Goal: Information Seeking & Learning: Compare options

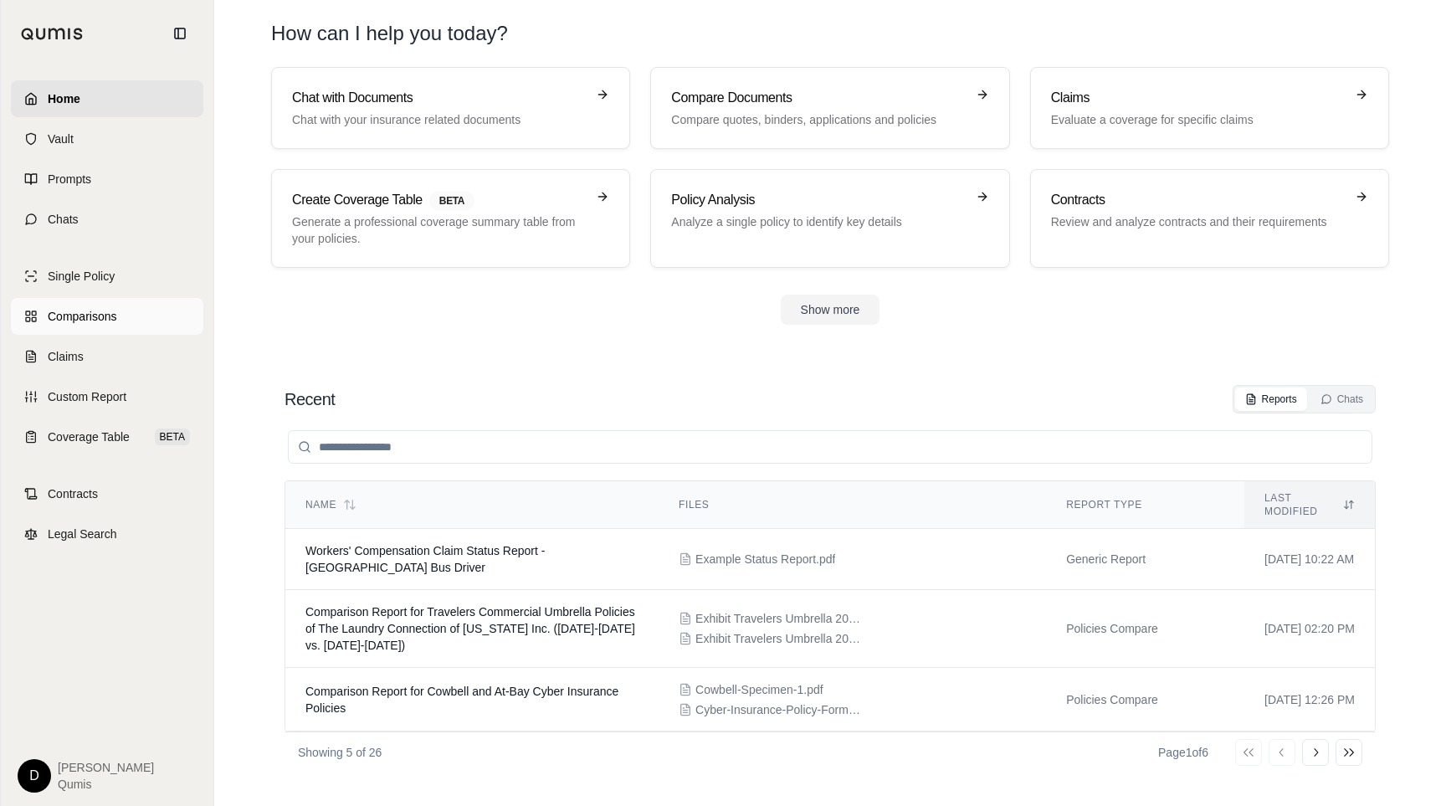
click at [114, 312] on span "Comparisons" at bounding box center [82, 316] width 69 height 17
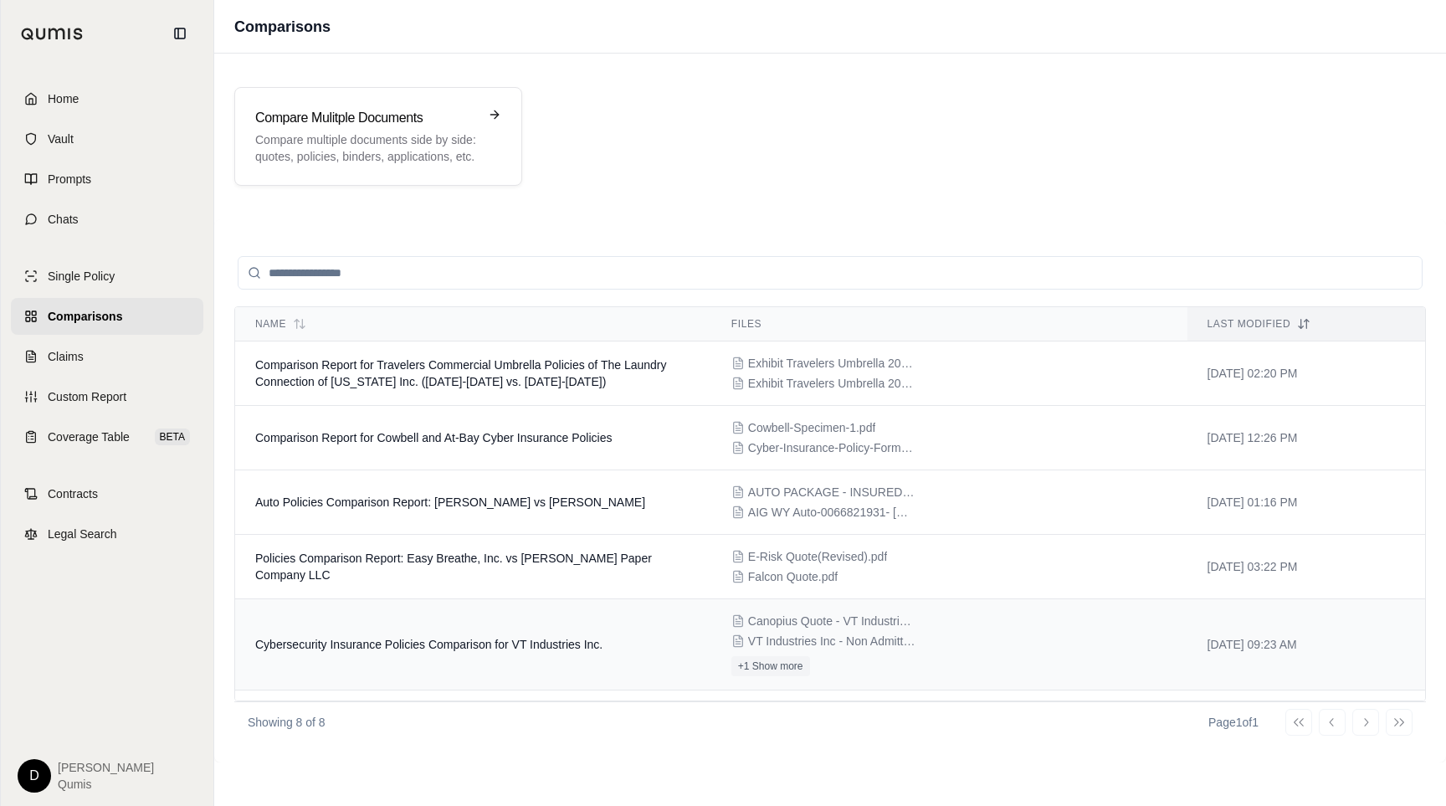
click at [509, 635] on td "Cybersecurity Insurance Policies Comparison for VT Industries Inc." at bounding box center [473, 644] width 476 height 91
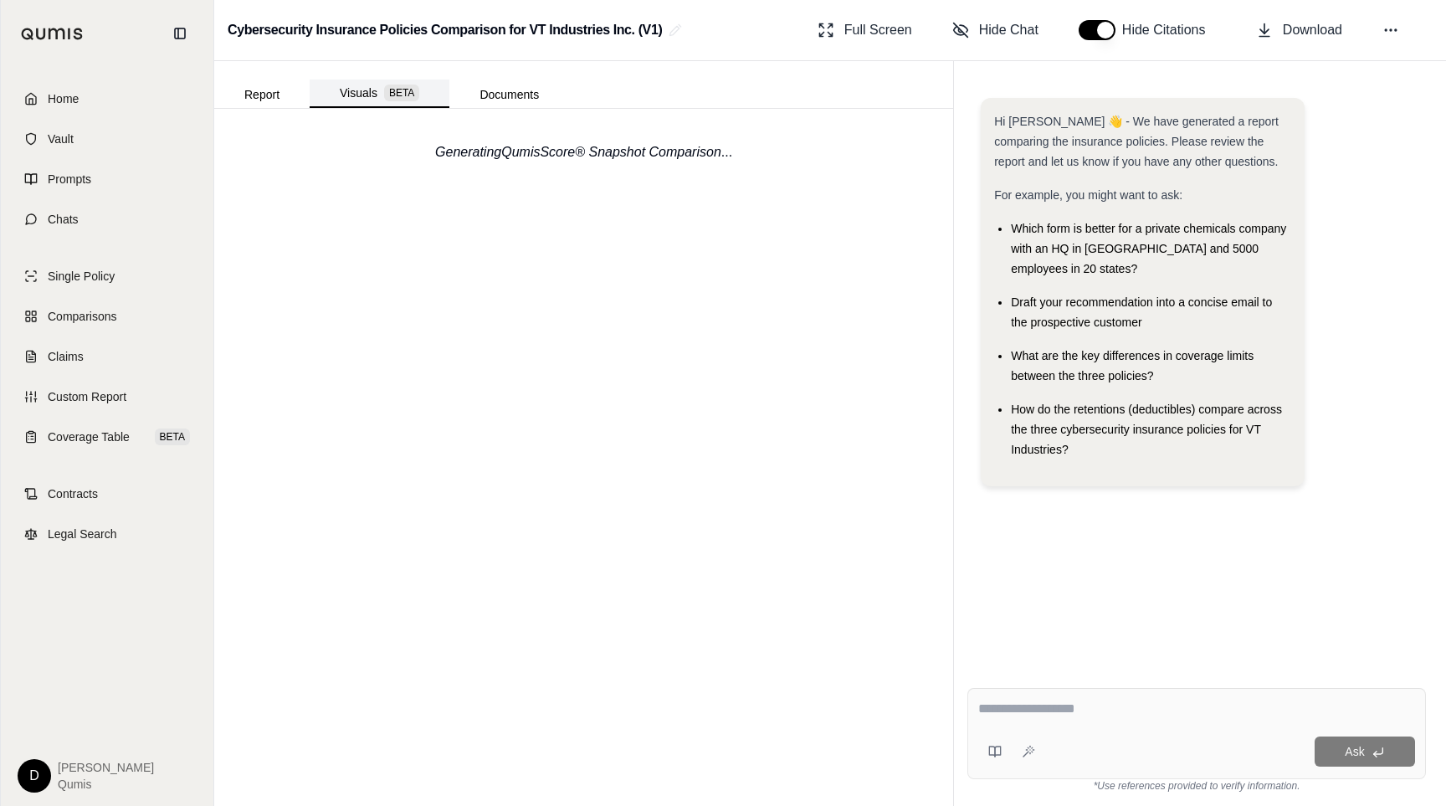
click at [387, 104] on button "Visuals BETA" at bounding box center [380, 93] width 140 height 28
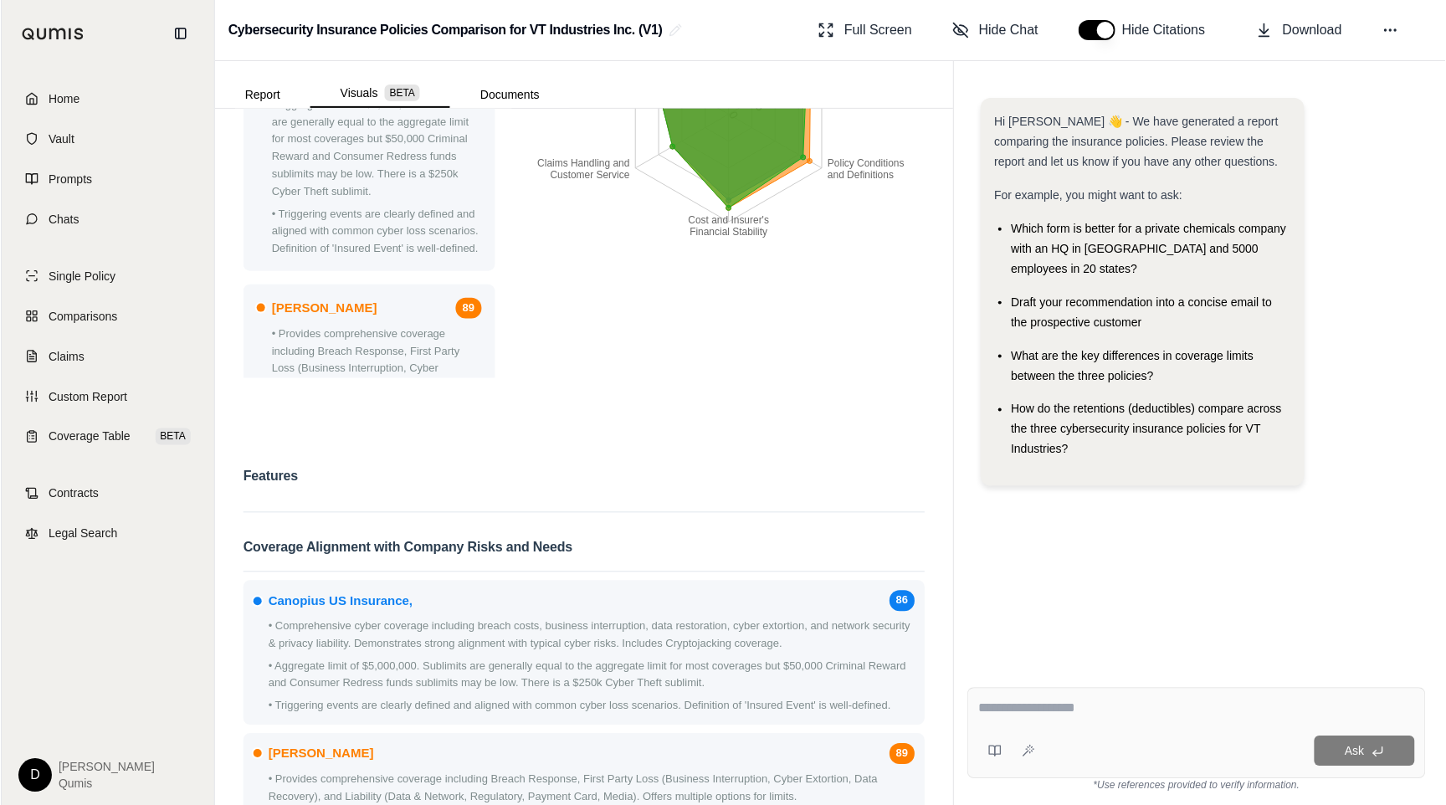
scroll to position [489, 0]
click at [131, 224] on link "Chats" at bounding box center [107, 219] width 192 height 37
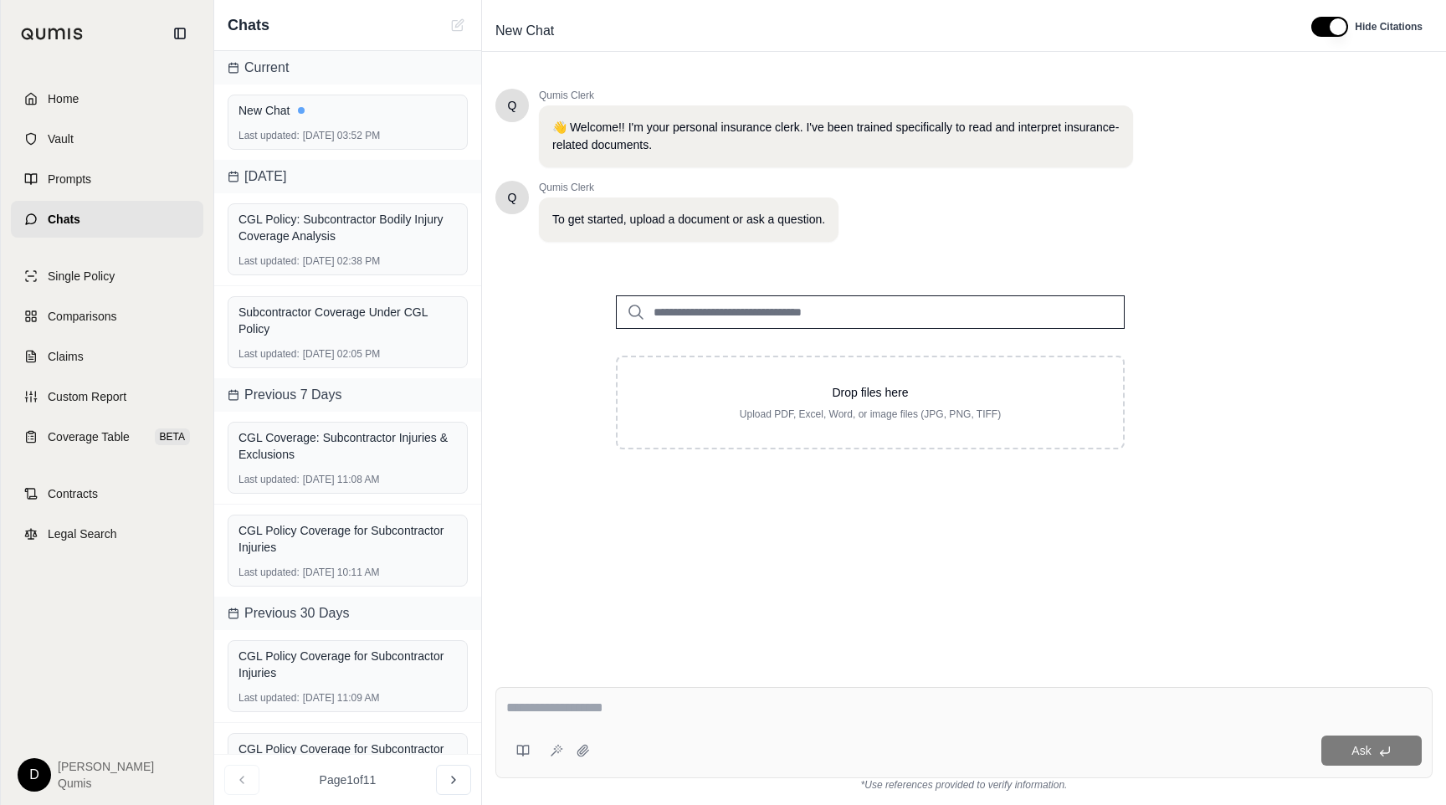
click at [729, 306] on input "search" at bounding box center [870, 311] width 509 height 33
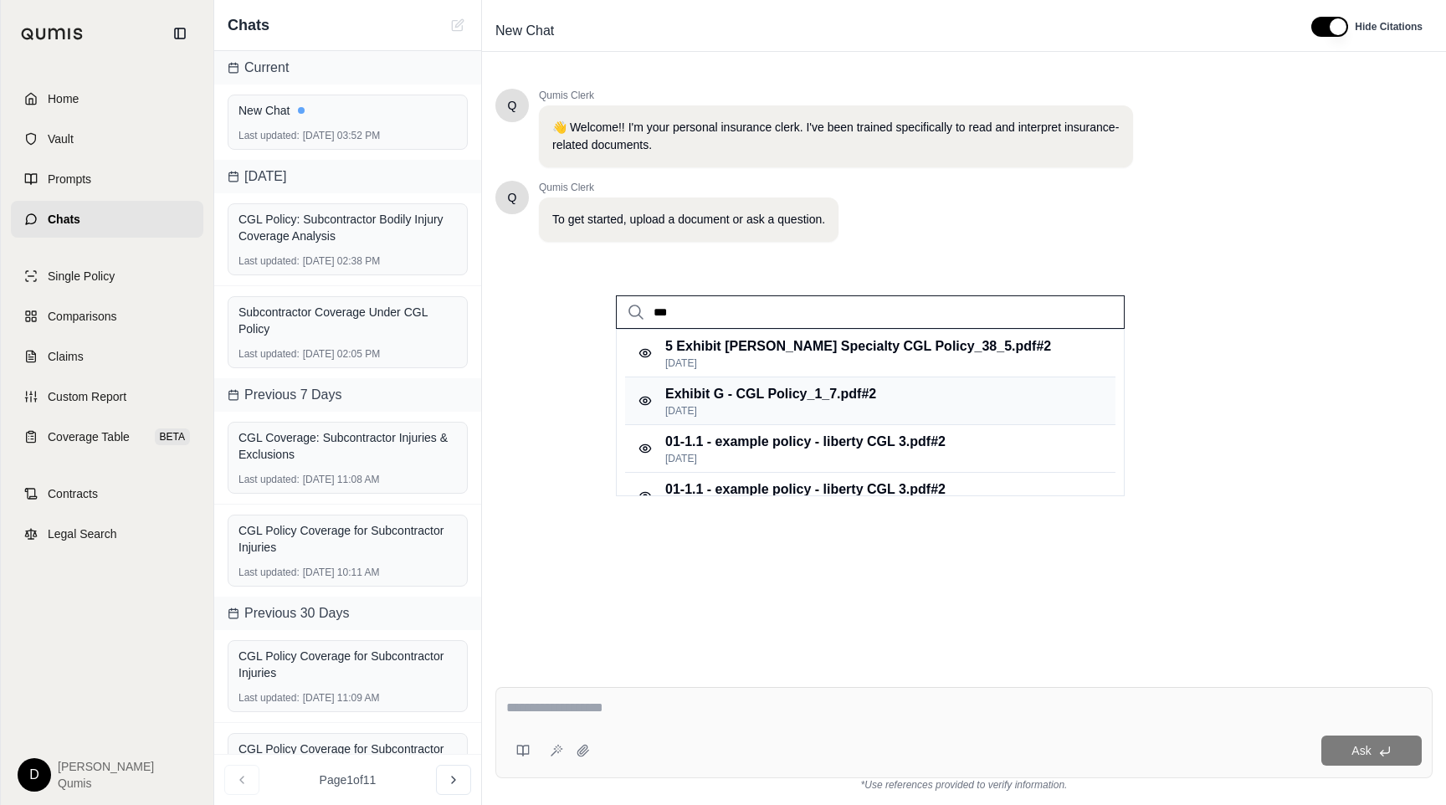
type input "***"
click at [758, 386] on p "Exhibit G - CGL Policy_1_7.pdf #2" at bounding box center [770, 394] width 211 height 20
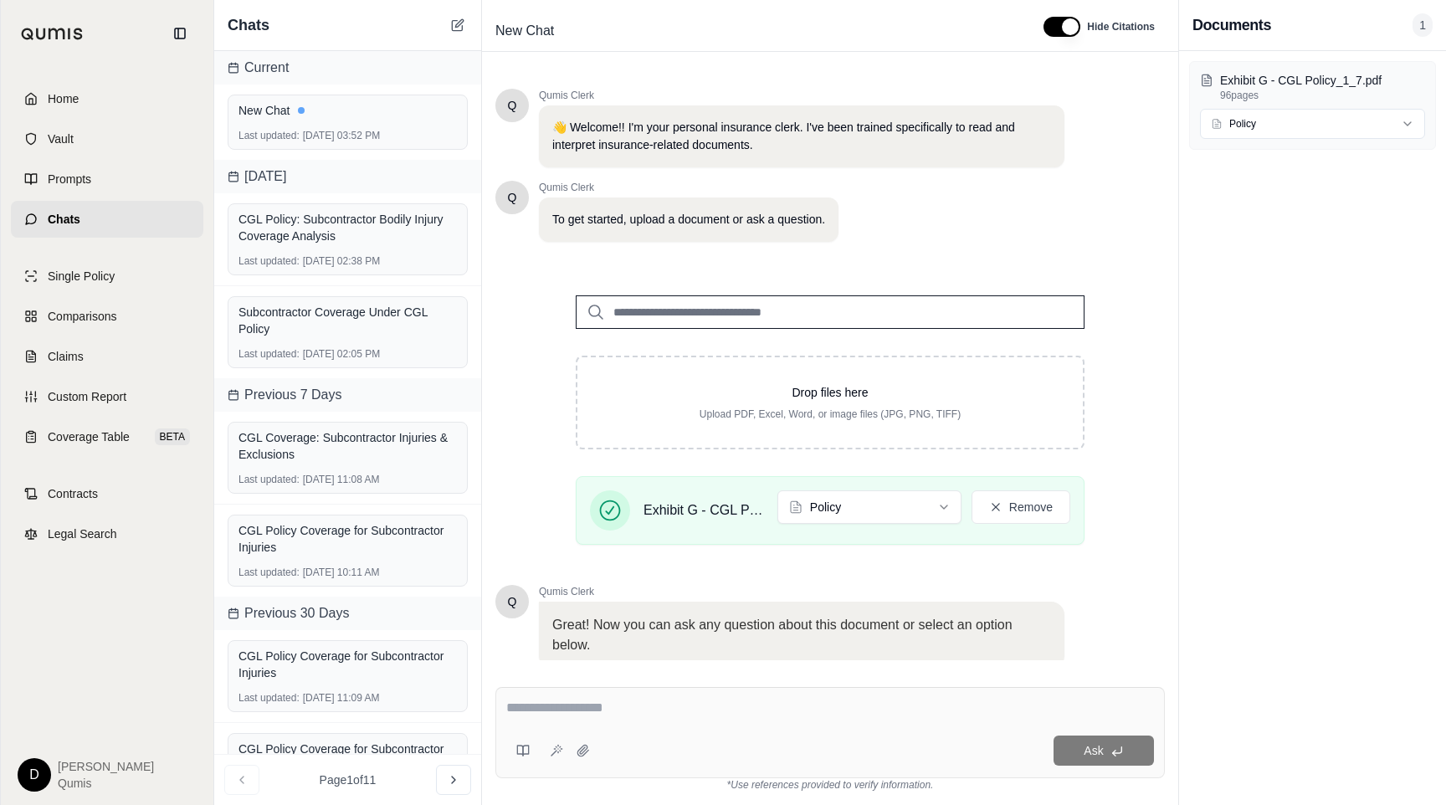
scroll to position [119, 0]
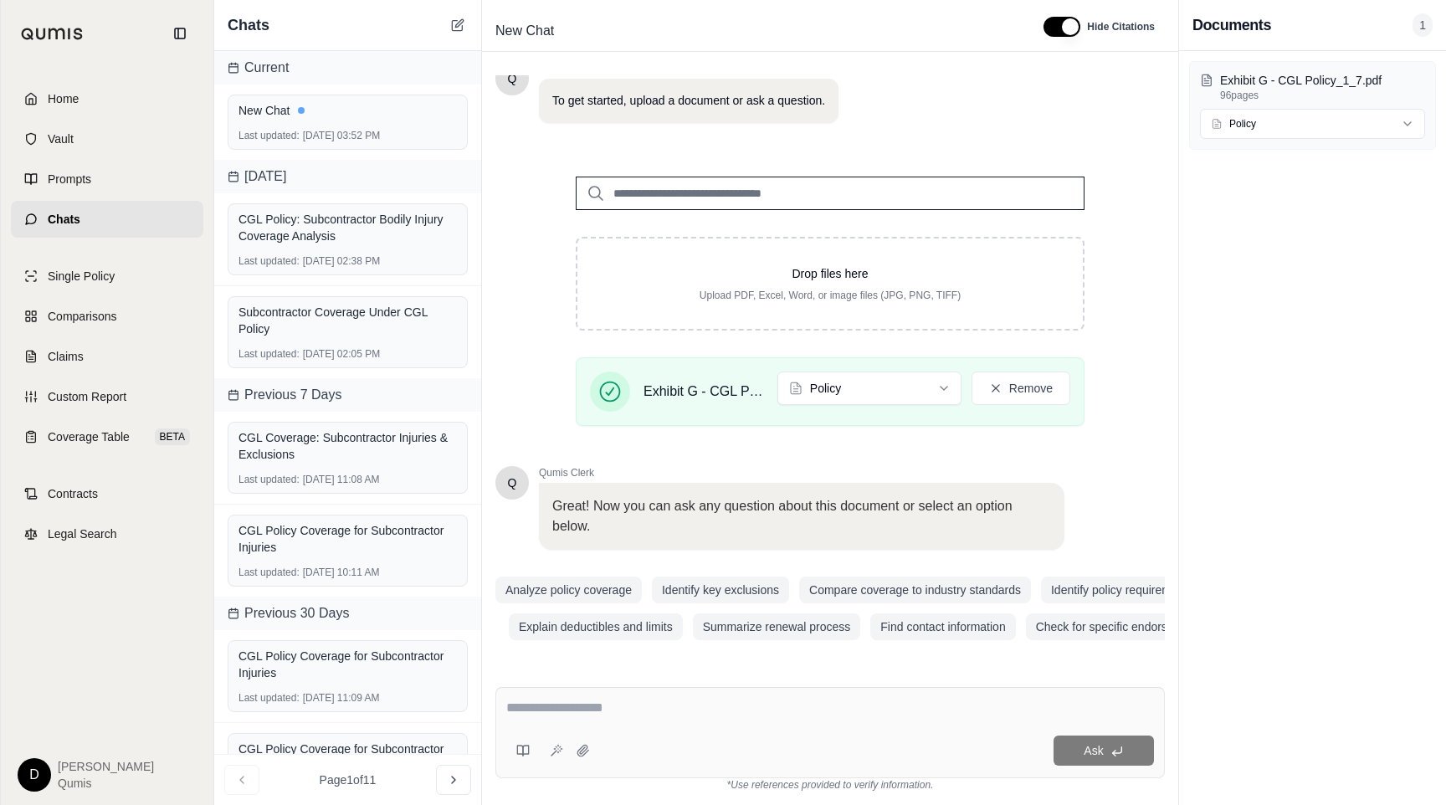
click at [602, 701] on textarea at bounding box center [830, 708] width 648 height 20
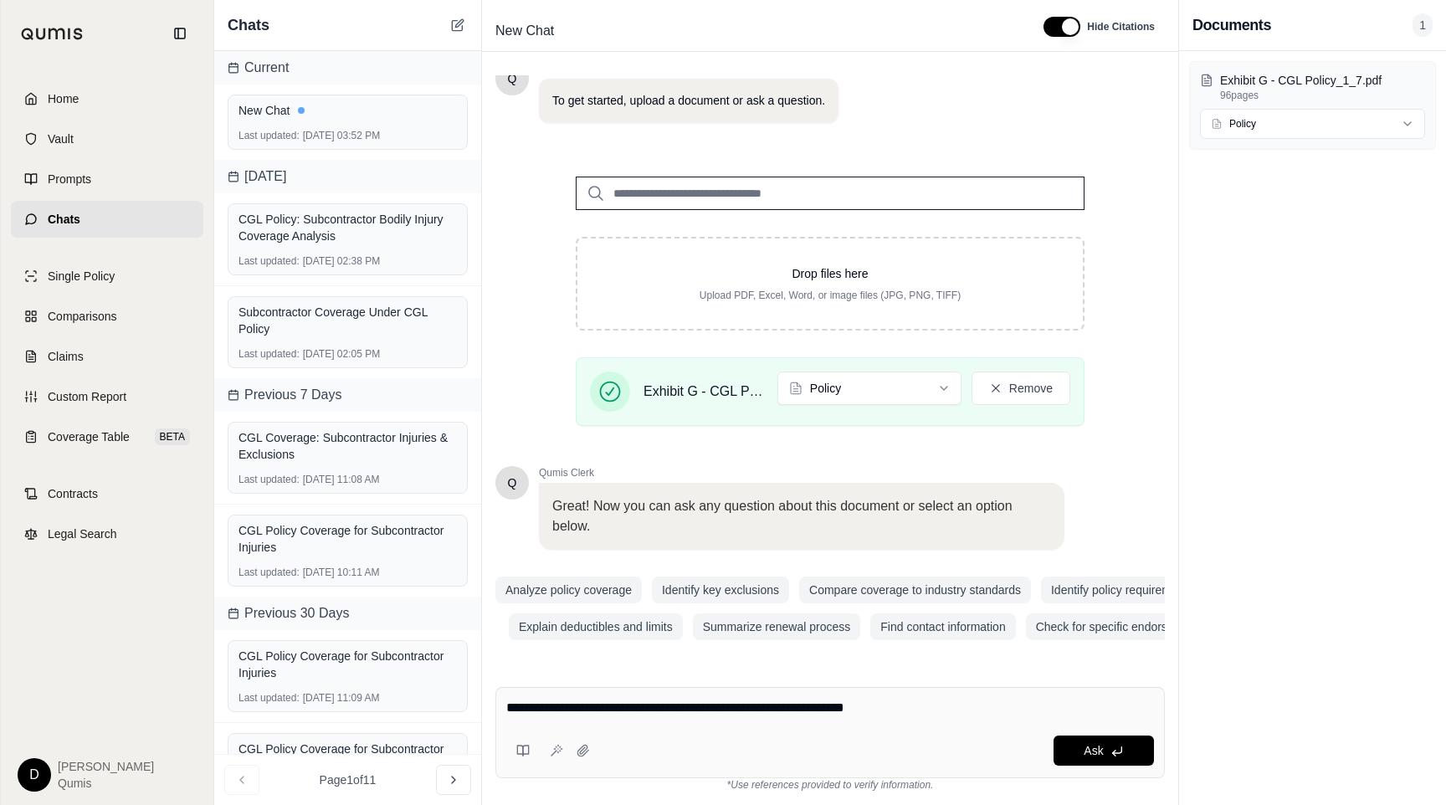
type textarea "**********"
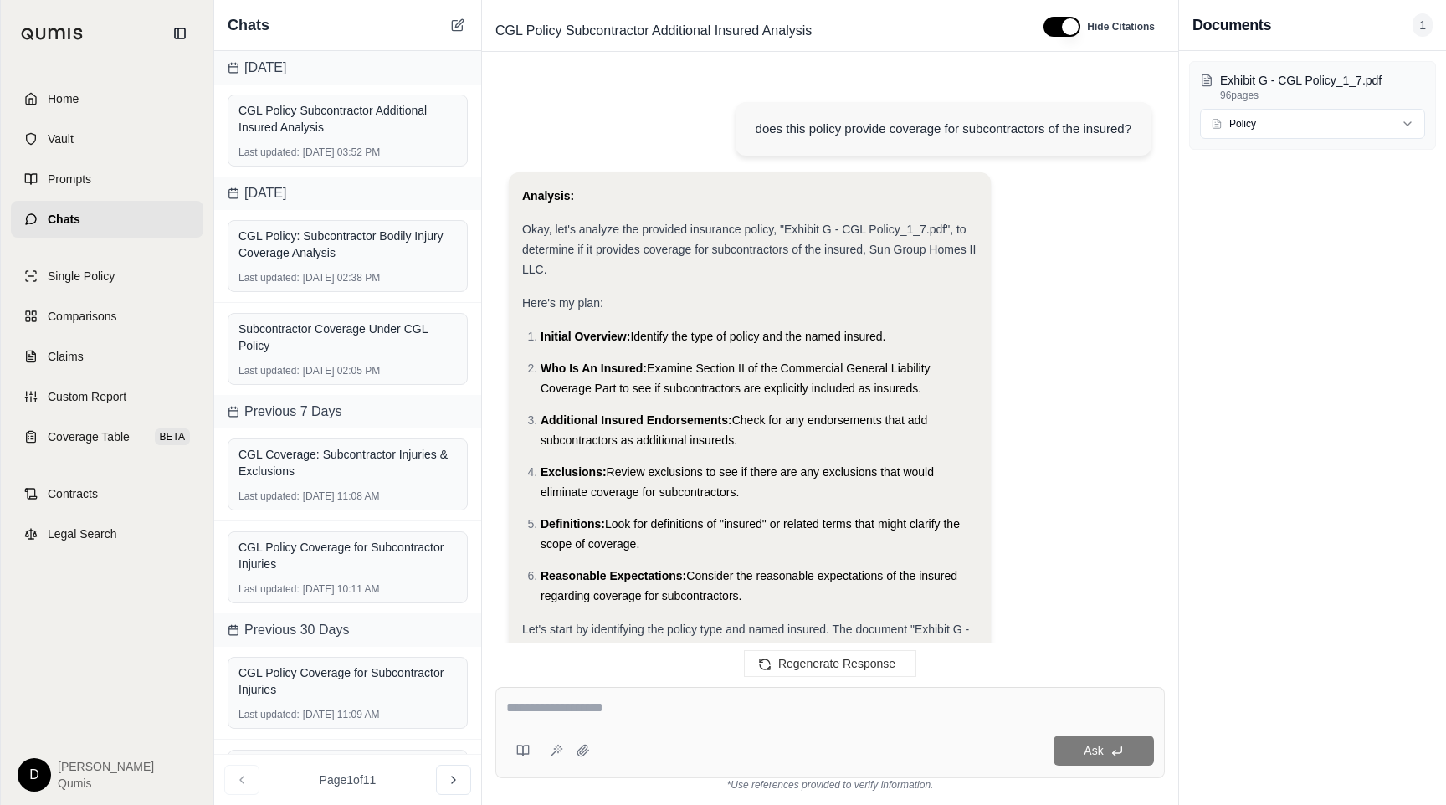
scroll to position [1736, 0]
